Goal: Task Accomplishment & Management: Manage account settings

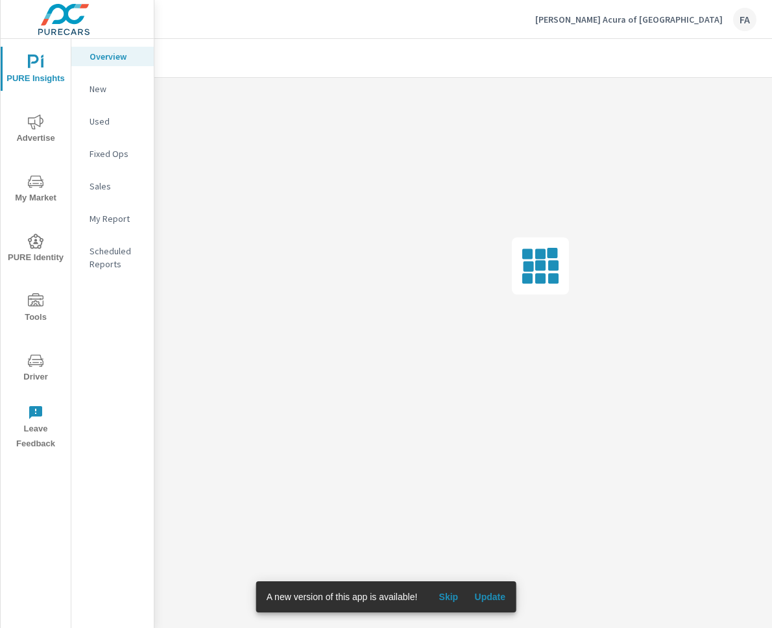
click at [702, 22] on p "[PERSON_NAME] Acura of [GEOGRAPHIC_DATA]" at bounding box center [628, 20] width 187 height 12
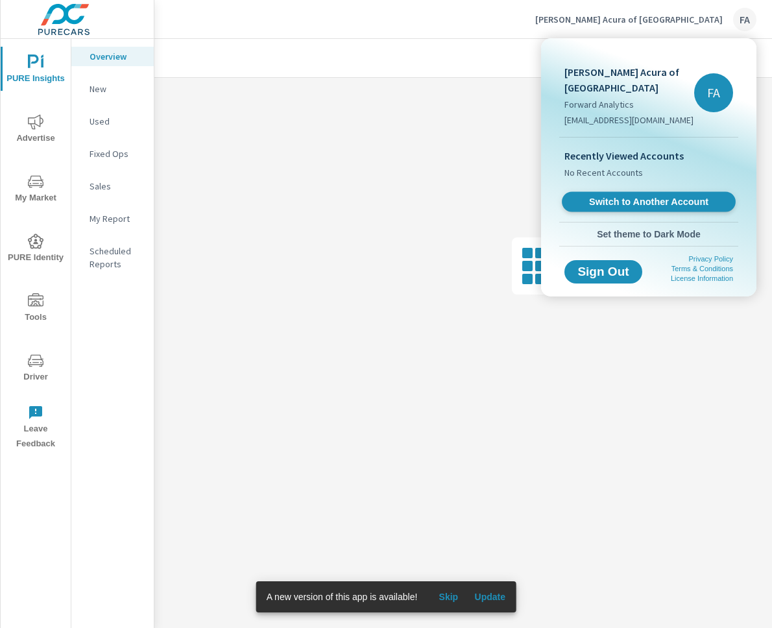
click at [674, 196] on span "Switch to Another Account" at bounding box center [648, 202] width 159 height 12
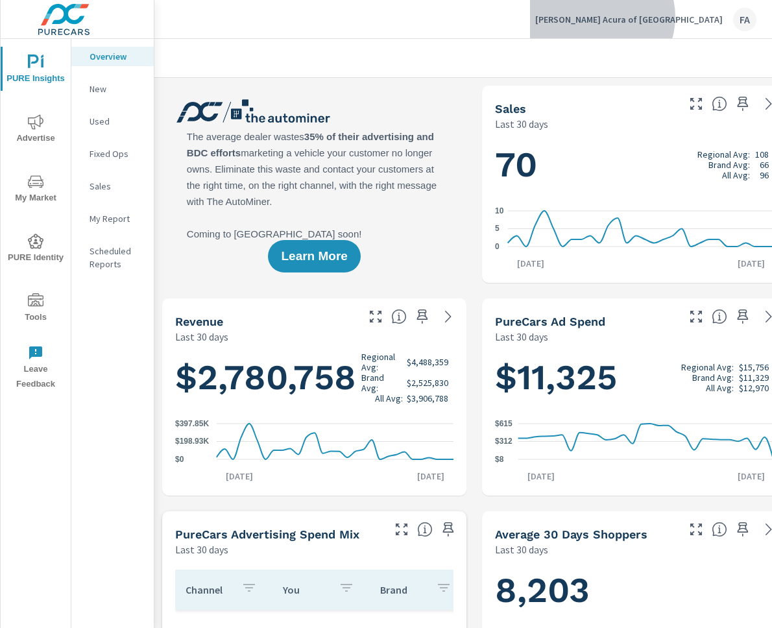
click at [687, 17] on p "[PERSON_NAME] Acura of [GEOGRAPHIC_DATA]" at bounding box center [628, 20] width 187 height 12
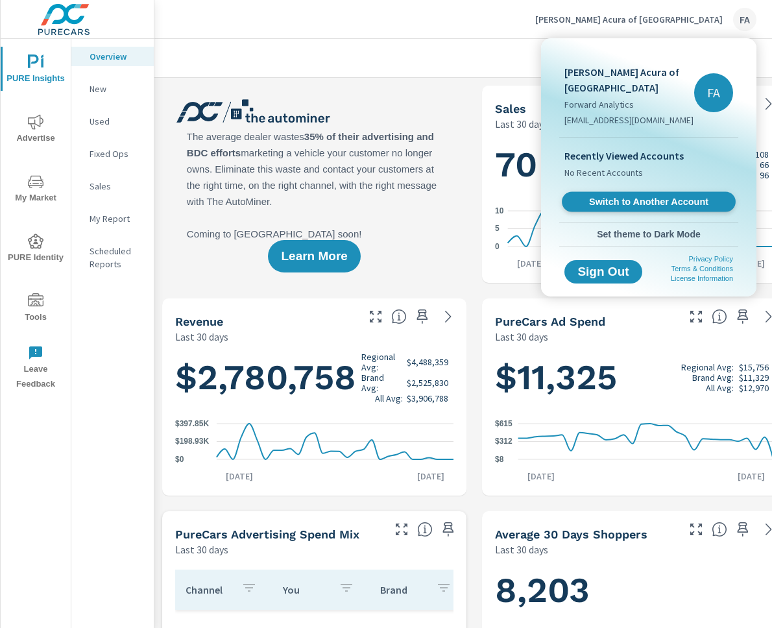
click at [641, 196] on span "Switch to Another Account" at bounding box center [648, 202] width 159 height 12
